Goal: Information Seeking & Learning: Find specific fact

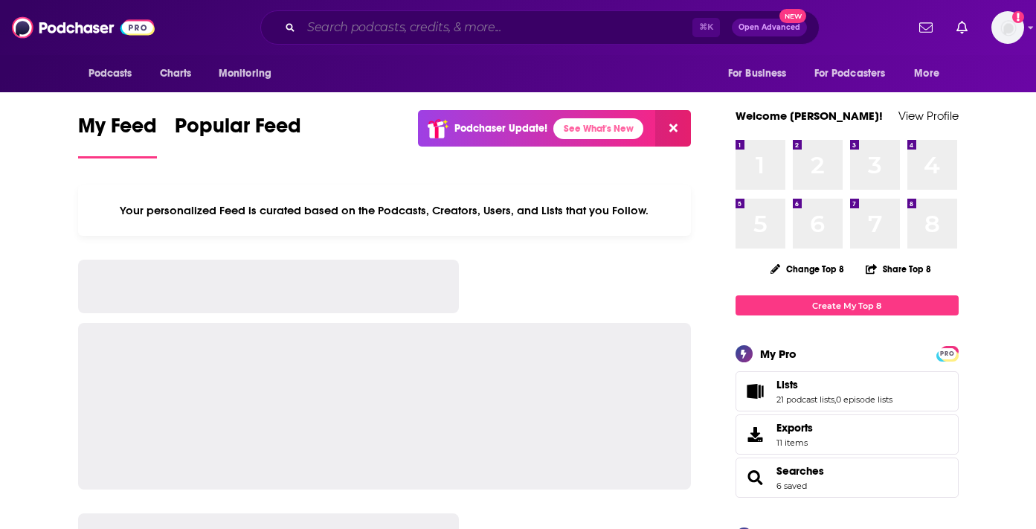
click at [433, 30] on input "Search podcasts, credits, & more..." at bounding box center [496, 28] width 391 height 24
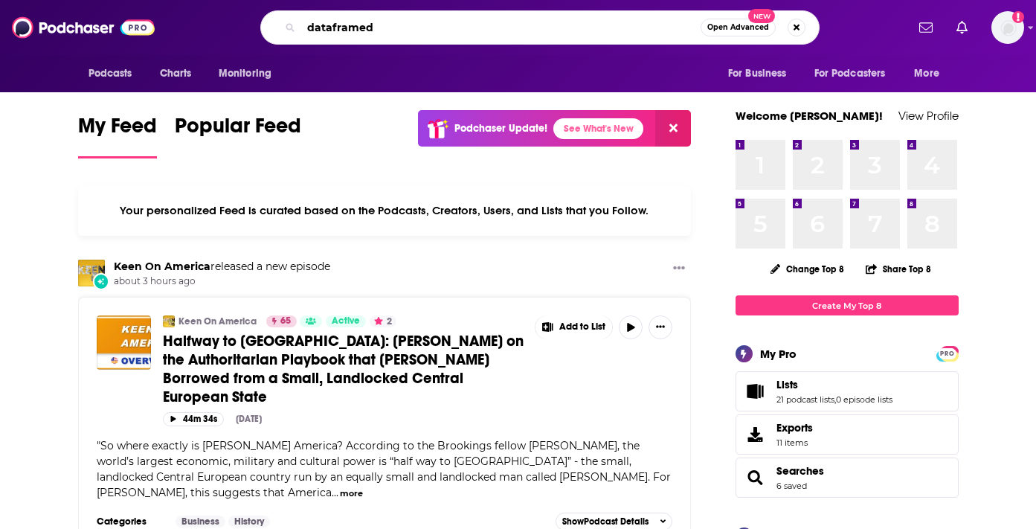
type input "dataframed"
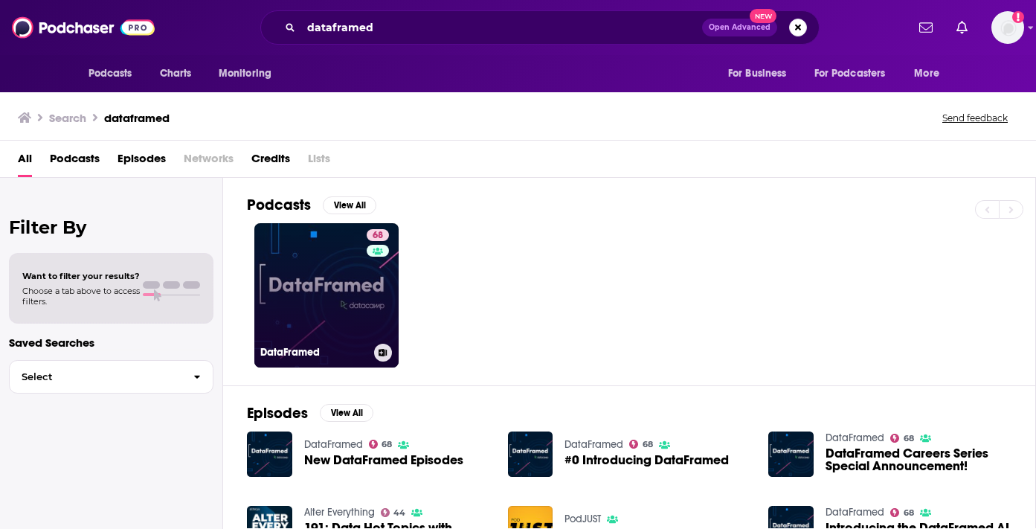
click at [353, 288] on link "68 DataFramed" at bounding box center [326, 295] width 144 height 144
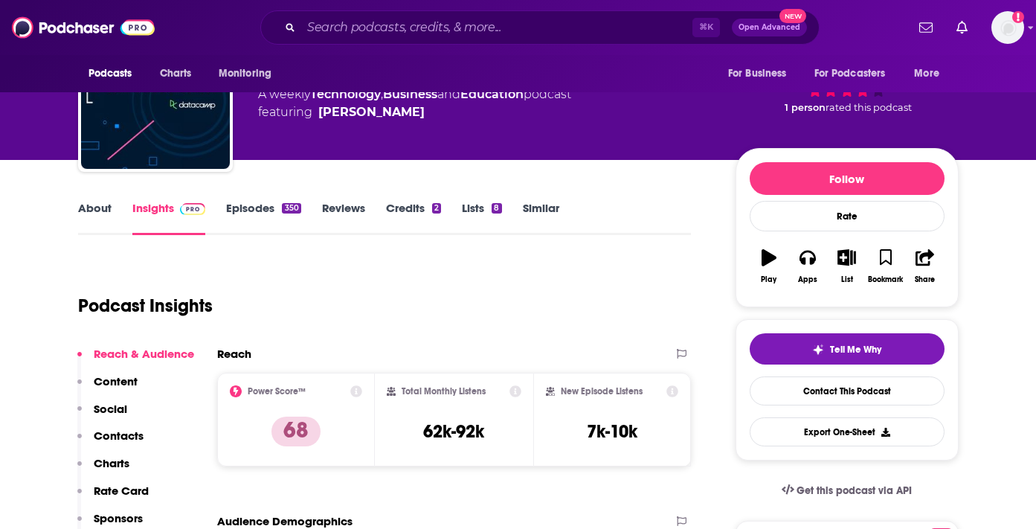
scroll to position [122, 0]
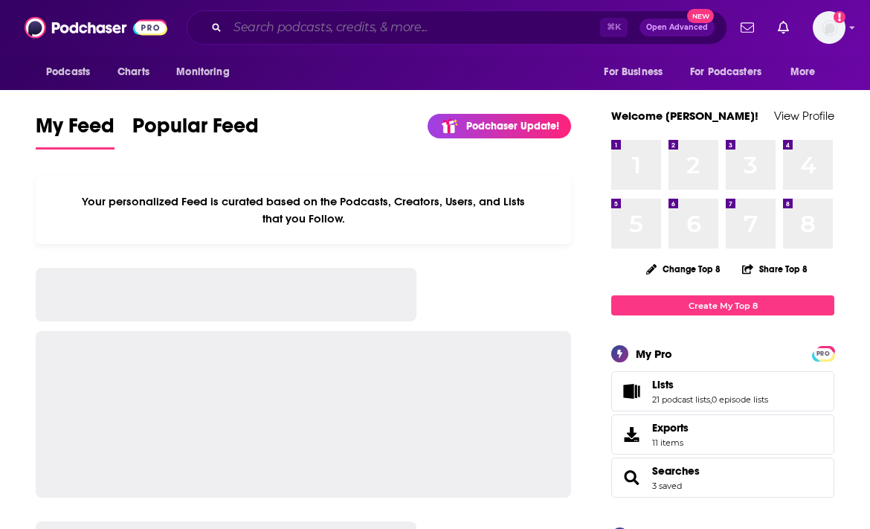
click at [393, 22] on input "Search podcasts, credits, & more..." at bounding box center [414, 28] width 373 height 24
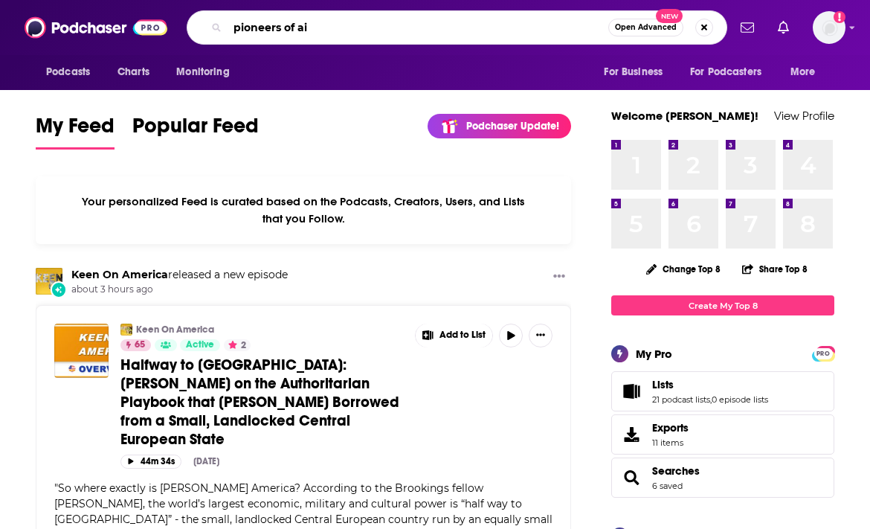
type input "pioneers of ai"
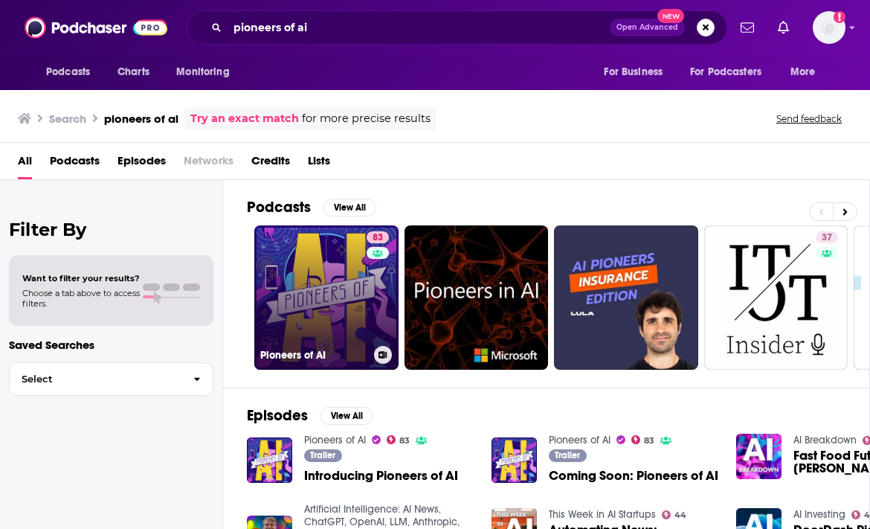
click at [329, 285] on link "83 Pioneers of AI" at bounding box center [326, 297] width 144 height 144
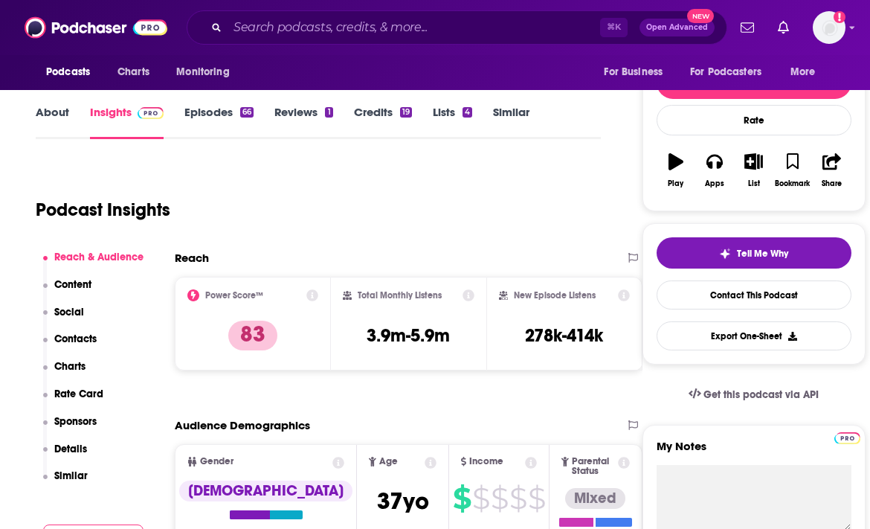
scroll to position [175, 0]
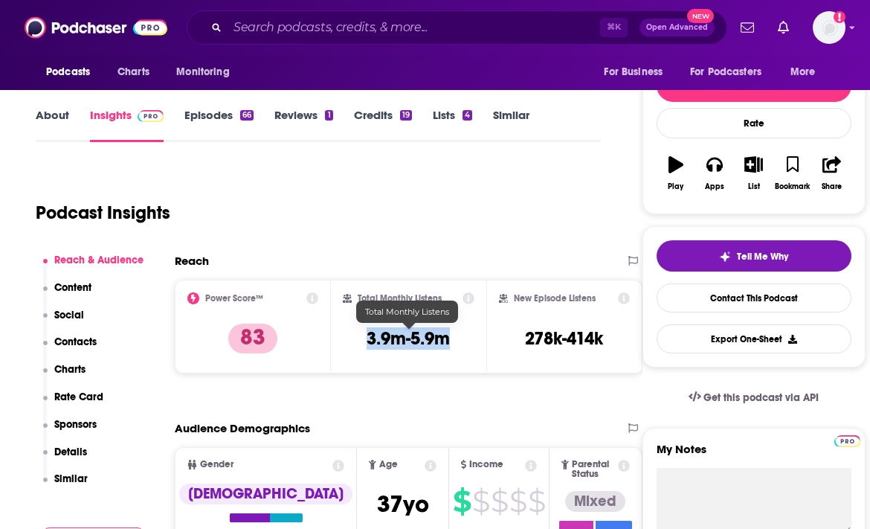
drag, startPoint x: 469, startPoint y: 341, endPoint x: 365, endPoint y: 335, distance: 104.2
click at [367, 338] on div "Total Monthly Listens 3.9m-5.9m" at bounding box center [409, 326] width 132 height 68
copy h3 "3.9m-5.9m"
